Goal: Task Accomplishment & Management: Use online tool/utility

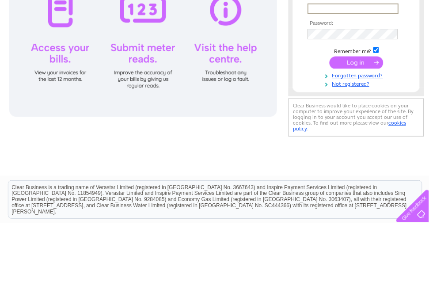
type input "Brushpuppies@me.com"
click at [359, 132] on input "submit" at bounding box center [360, 131] width 54 height 12
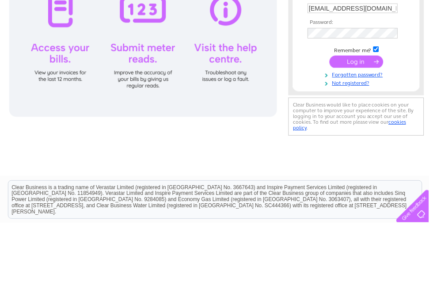
scroll to position [68, 0]
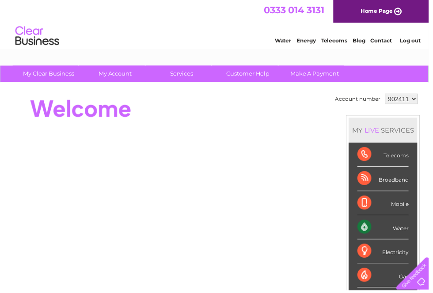
click at [383, 227] on div "Water" at bounding box center [387, 229] width 52 height 24
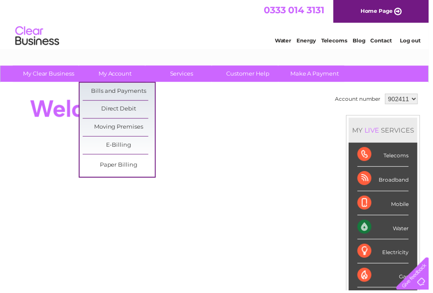
click at [138, 90] on link "Bills and Payments" at bounding box center [119, 92] width 73 height 18
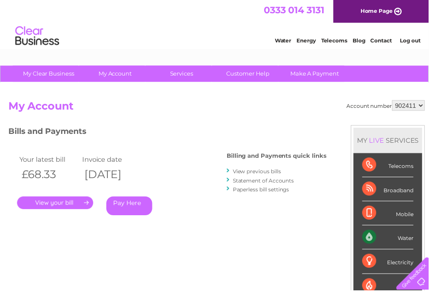
click at [65, 200] on link "." at bounding box center [55, 204] width 77 height 13
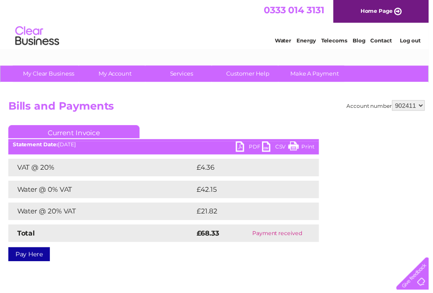
click at [250, 151] on link "PDF" at bounding box center [251, 149] width 26 height 13
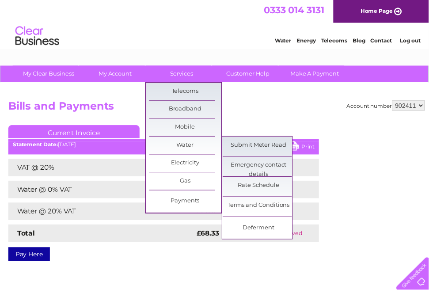
click at [266, 146] on link "Submit Meter Read" at bounding box center [261, 147] width 73 height 18
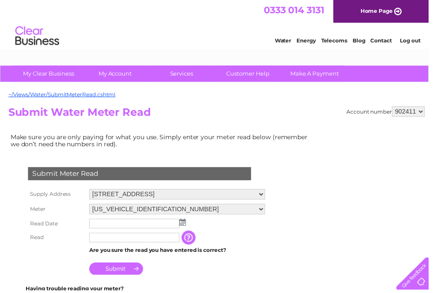
click at [182, 226] on img at bounding box center [184, 224] width 7 height 7
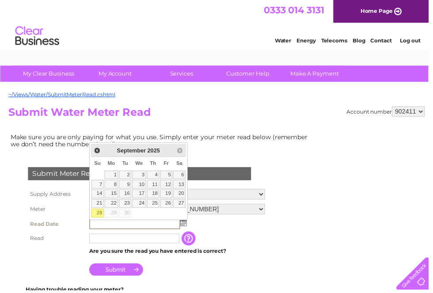
click at [98, 212] on link "28" at bounding box center [98, 215] width 12 height 9
type input "2025/09/28"
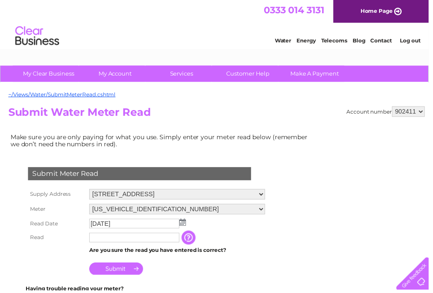
click at [115, 242] on input "text" at bounding box center [135, 240] width 91 height 10
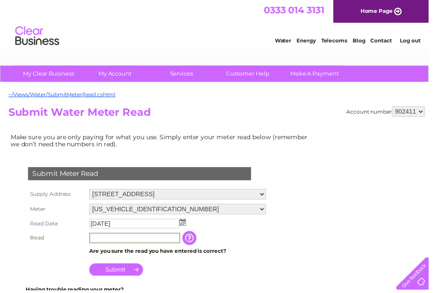
scroll to position [7, 0]
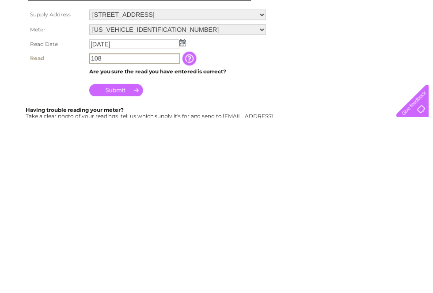
type input "108"
click at [129, 259] on input "Submit" at bounding box center [117, 265] width 54 height 12
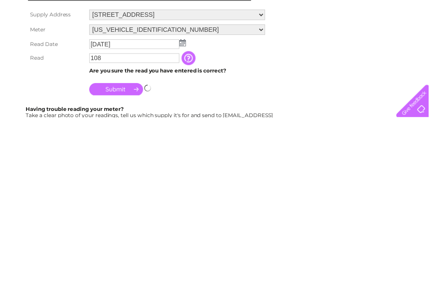
scroll to position [182, 0]
